Goal: Use online tool/utility: Utilize a website feature to perform a specific function

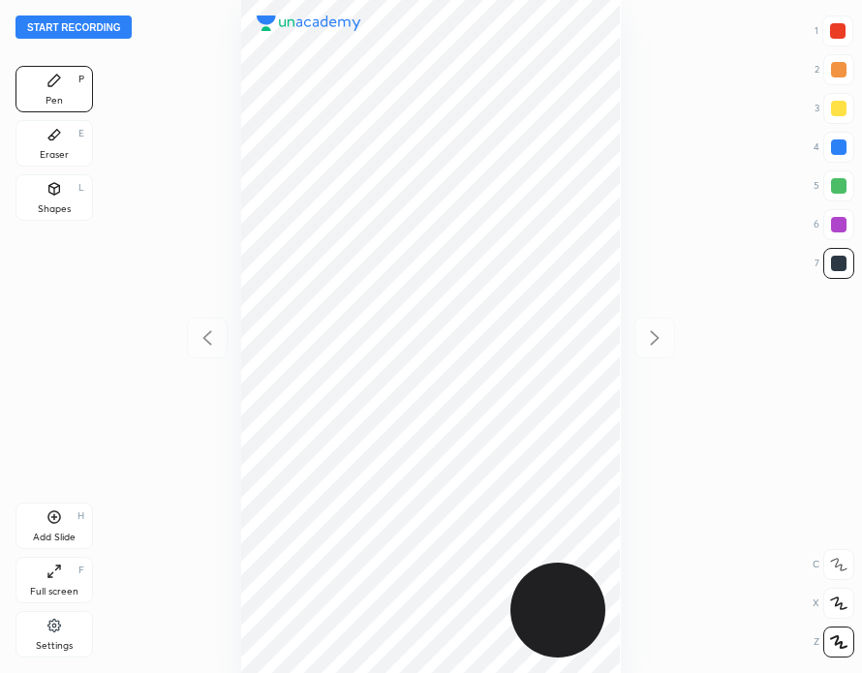
scroll to position [673, 552]
click at [99, 19] on button "Start recording" at bounding box center [74, 27] width 116 height 23
click at [621, 181] on div "00 : 45" at bounding box center [431, 336] width 552 height 673
click at [66, 518] on div "Add Slide H" at bounding box center [55, 526] width 78 height 47
click at [63, 514] on div "Add Slide H" at bounding box center [55, 526] width 78 height 47
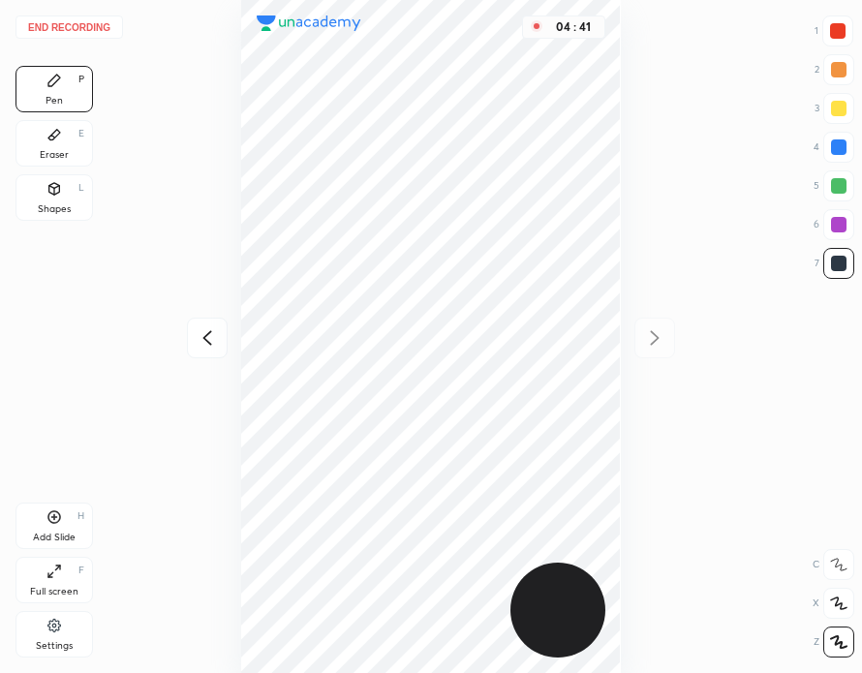
click at [62, 521] on div "Add Slide H" at bounding box center [55, 526] width 78 height 47
click at [201, 326] on icon at bounding box center [207, 337] width 23 height 23
click at [654, 343] on icon at bounding box center [654, 337] width 23 height 23
click at [66, 514] on div "Add Slide H" at bounding box center [55, 526] width 78 height 47
click at [224, 326] on div at bounding box center [207, 338] width 41 height 41
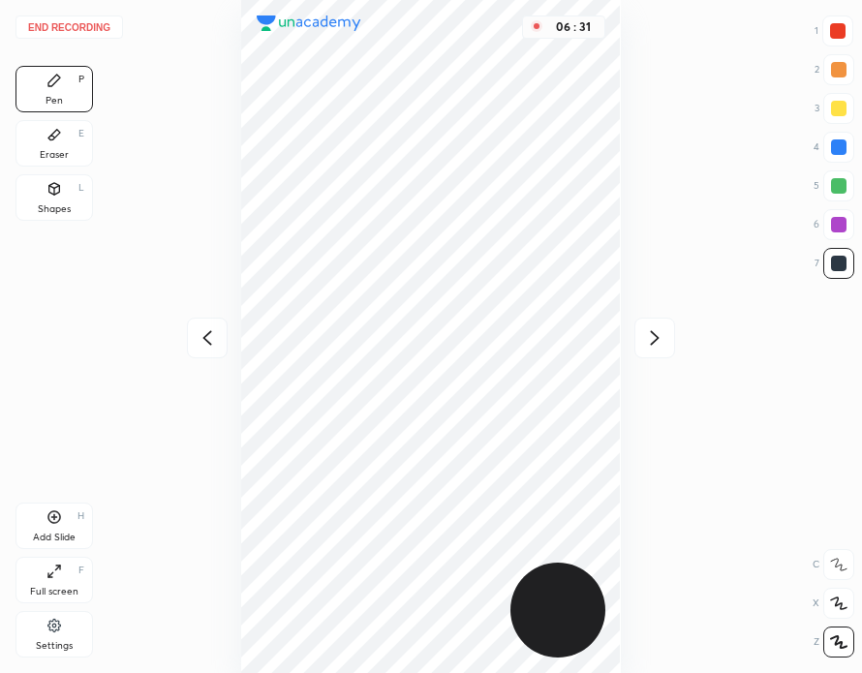
click at [653, 333] on icon at bounding box center [654, 337] width 9 height 15
click at [836, 30] on div at bounding box center [838, 31] width 16 height 16
click at [86, 26] on button "End recording" at bounding box center [70, 27] width 108 height 23
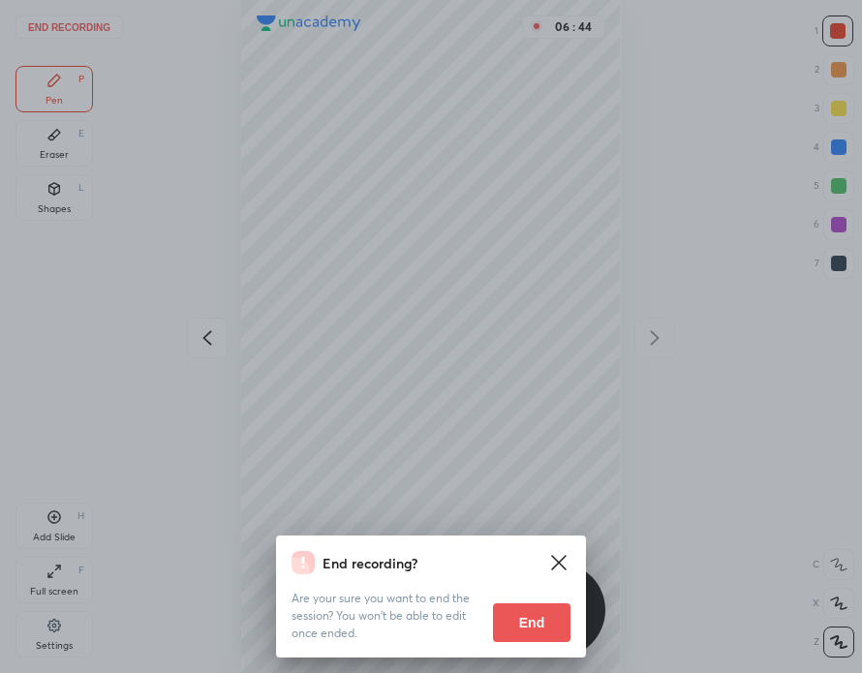
click at [550, 627] on button "End" at bounding box center [532, 623] width 78 height 39
